Goal: Complete application form

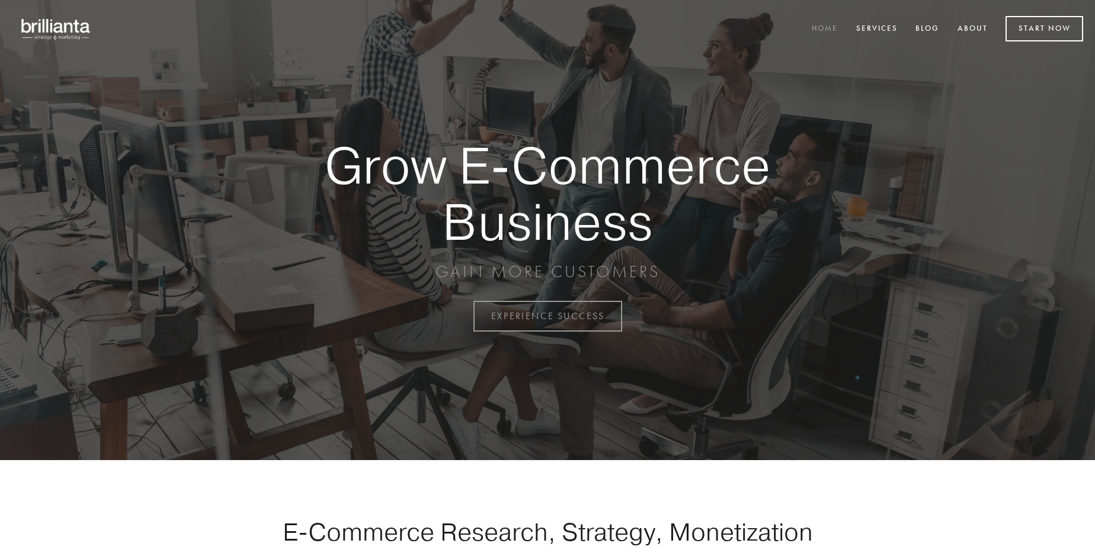
scroll to position [3106, 0]
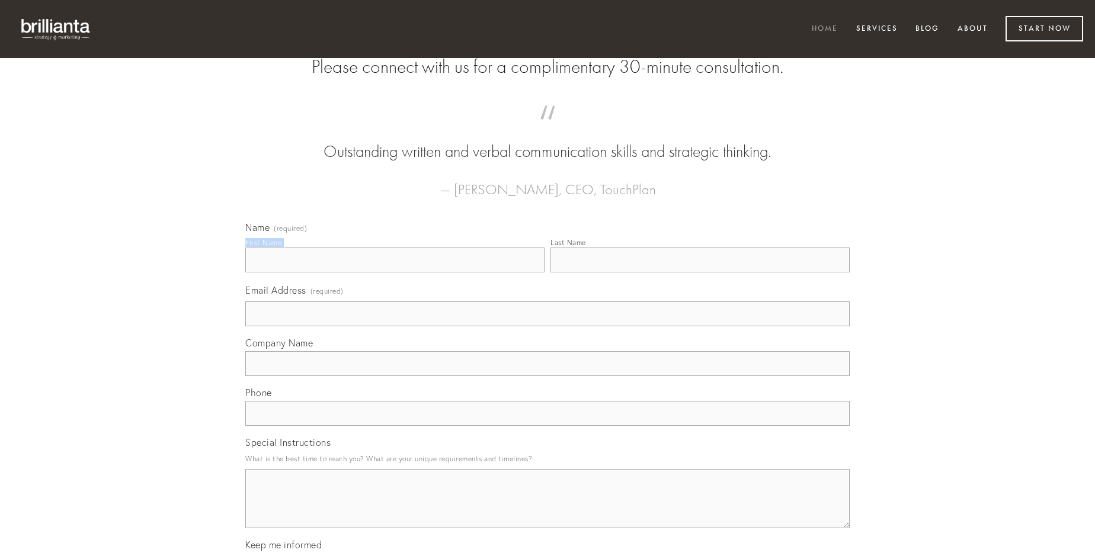
type input "[PERSON_NAME]"
click at [700, 273] on input "Last Name" at bounding box center [699, 260] width 299 height 25
type input "[PERSON_NAME]"
click at [548, 326] on input "Email Address (required)" at bounding box center [547, 314] width 604 height 25
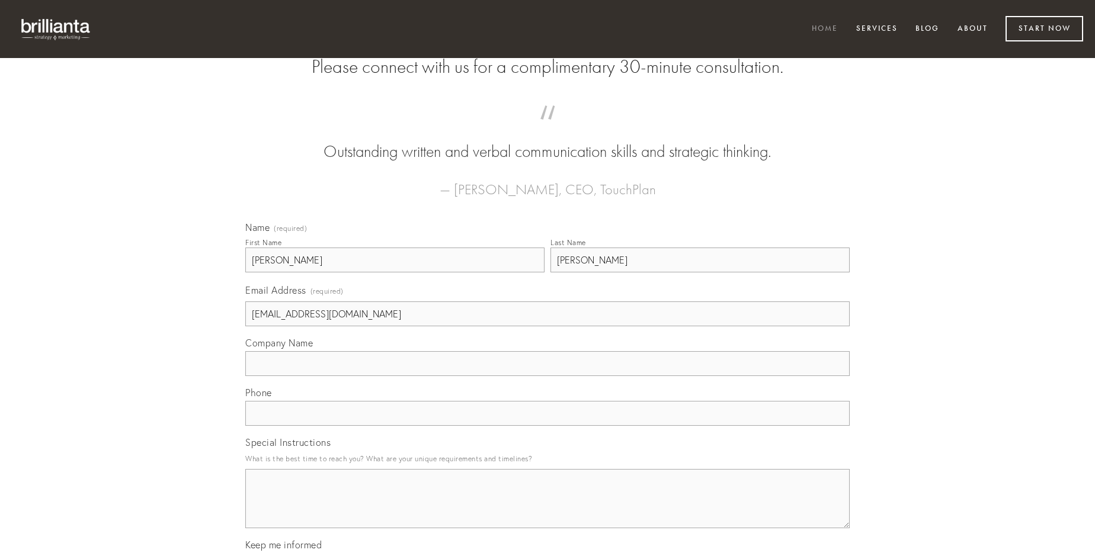
type input "[EMAIL_ADDRESS][DOMAIN_NAME]"
click at [548, 376] on input "Company Name" at bounding box center [547, 363] width 604 height 25
type input "spiculum"
click at [548, 426] on input "text" at bounding box center [547, 413] width 604 height 25
click at [548, 510] on textarea "Special Instructions" at bounding box center [547, 498] width 604 height 59
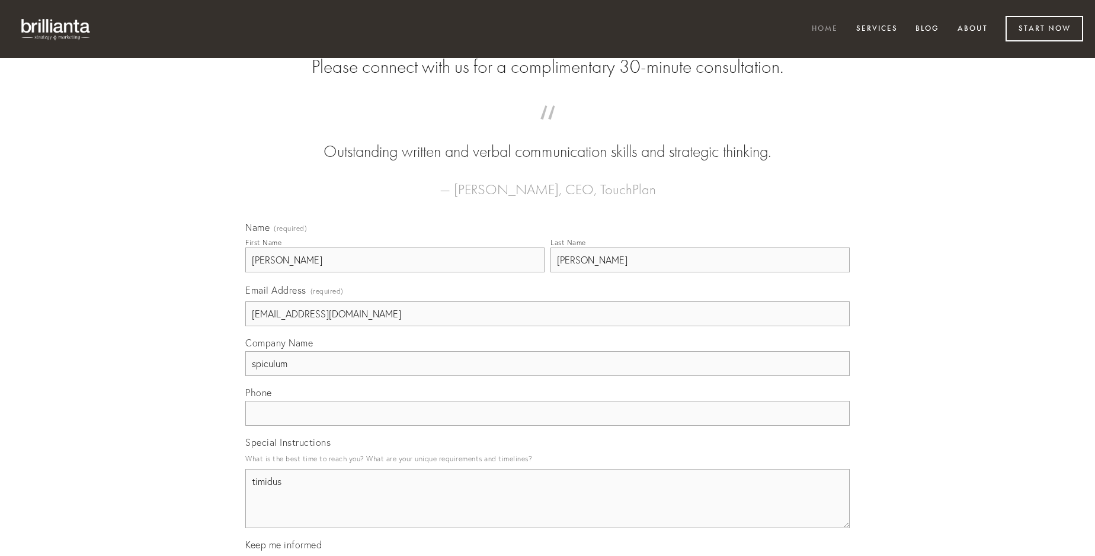
type textarea "timidus"
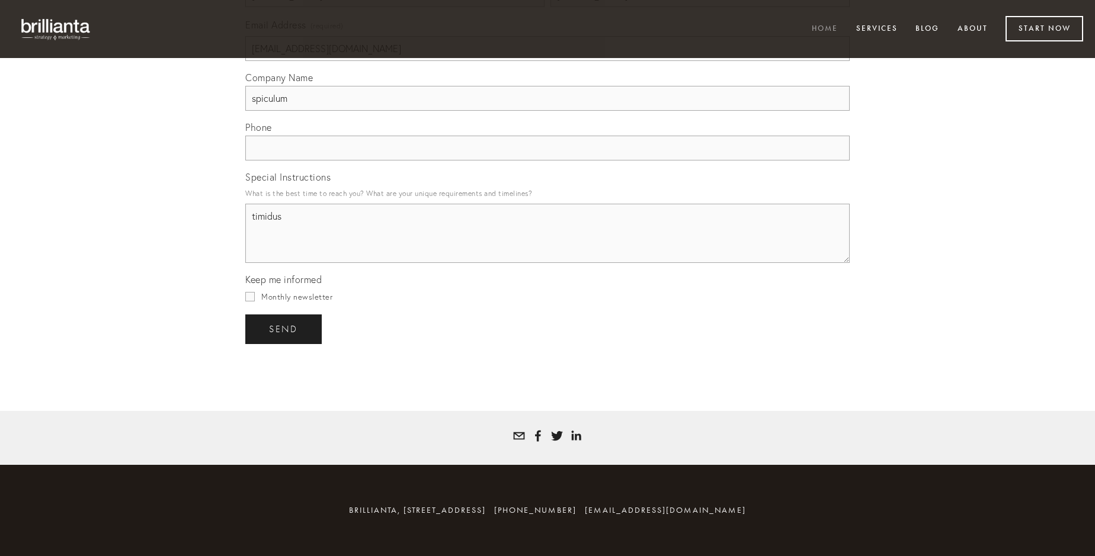
click at [284, 329] on span "send" at bounding box center [283, 329] width 29 height 11
